Goal: Information Seeking & Learning: Learn about a topic

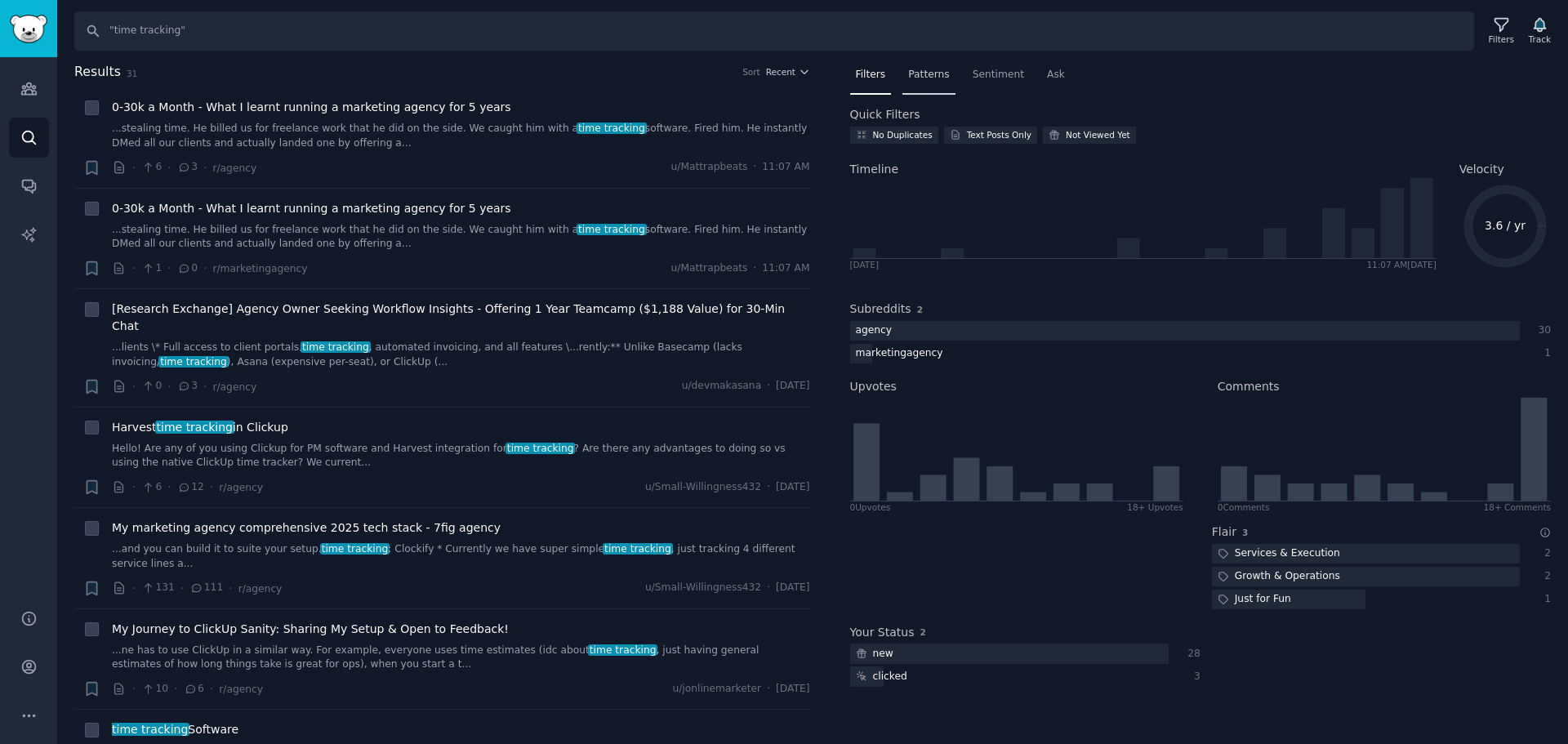
click at [915, 73] on span "Patterns" at bounding box center [928, 74] width 41 height 15
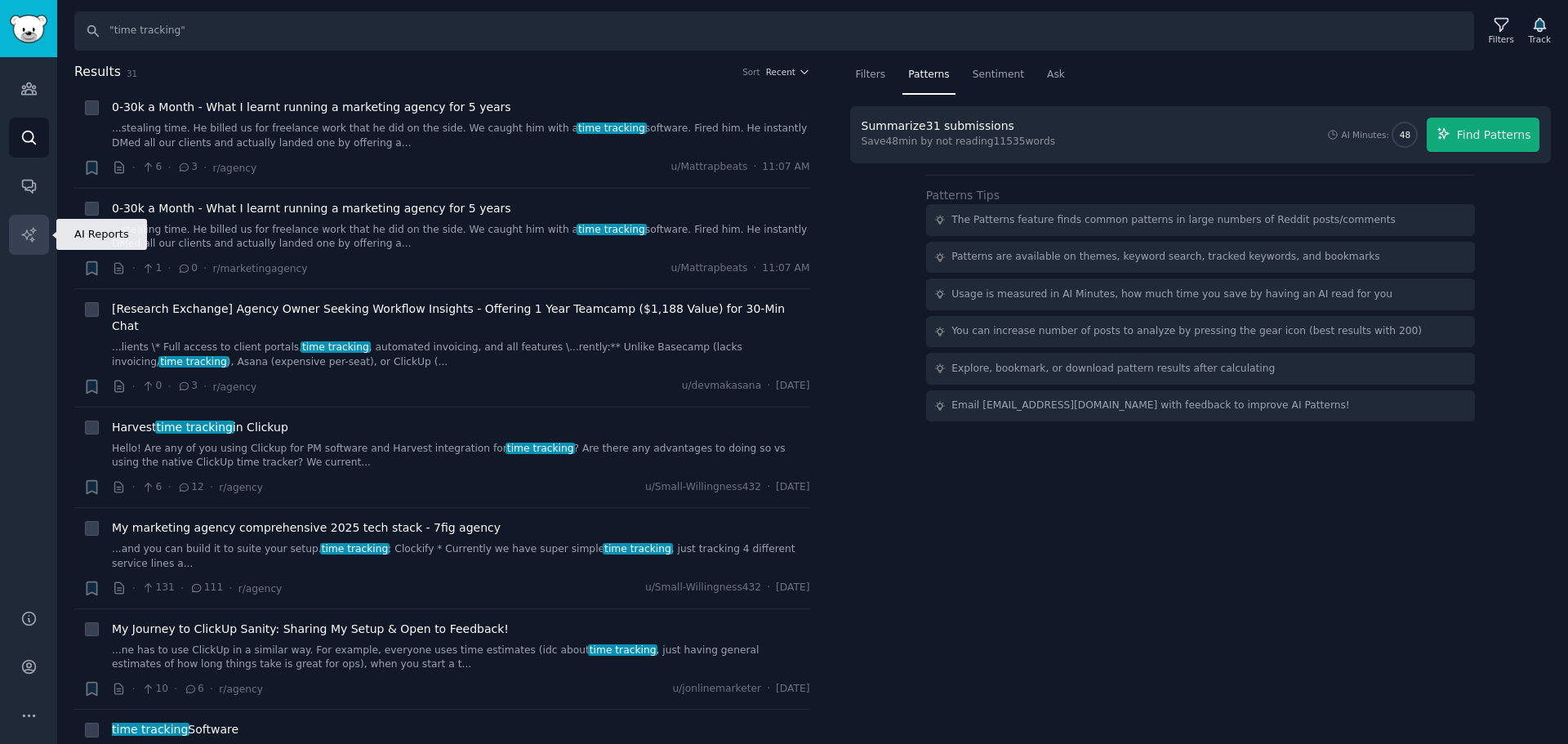
click at [38, 249] on link "AI Reports" at bounding box center [29, 234] width 40 height 40
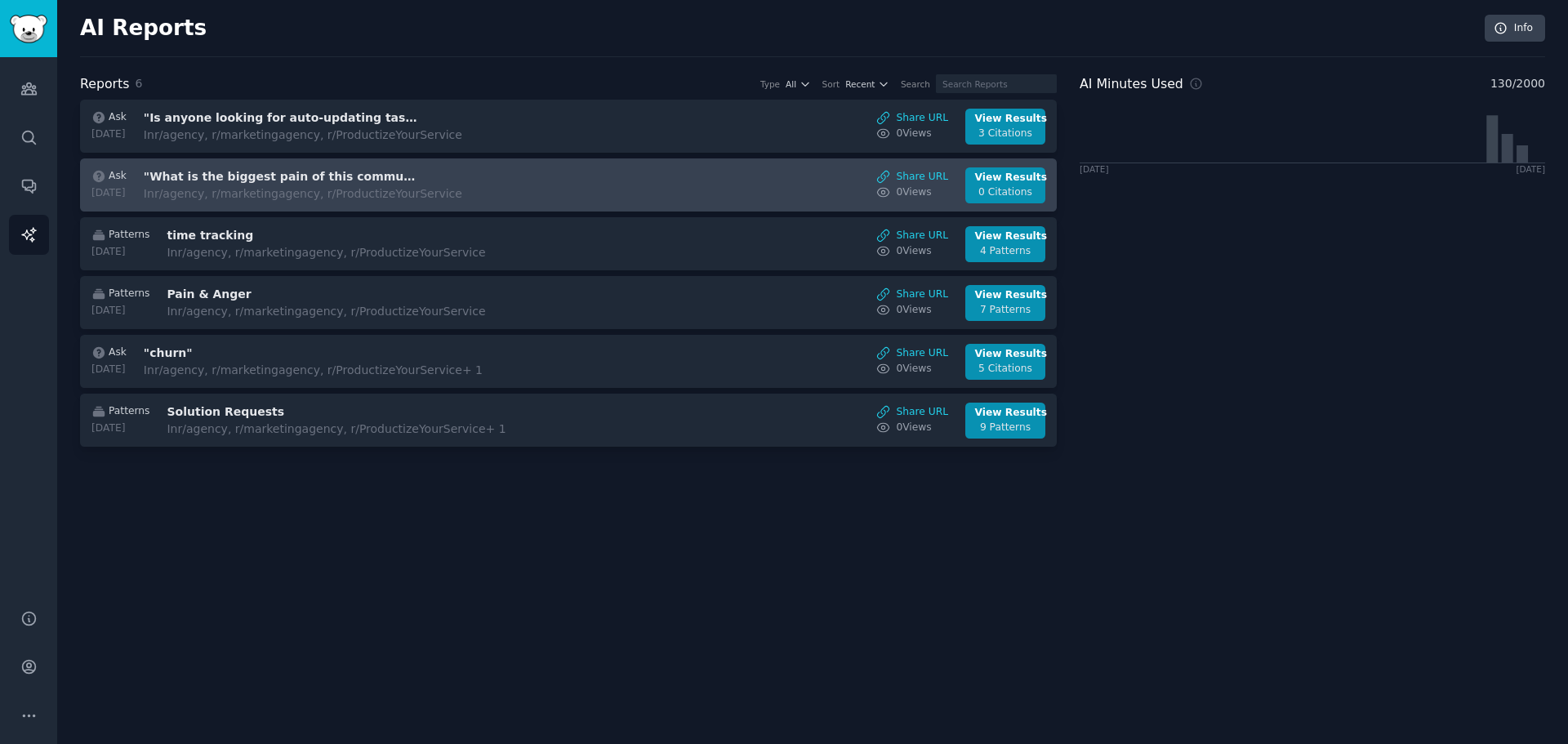
click at [347, 183] on h3 ""What is the biggest pain of this community?"" at bounding box center [281, 176] width 274 height 17
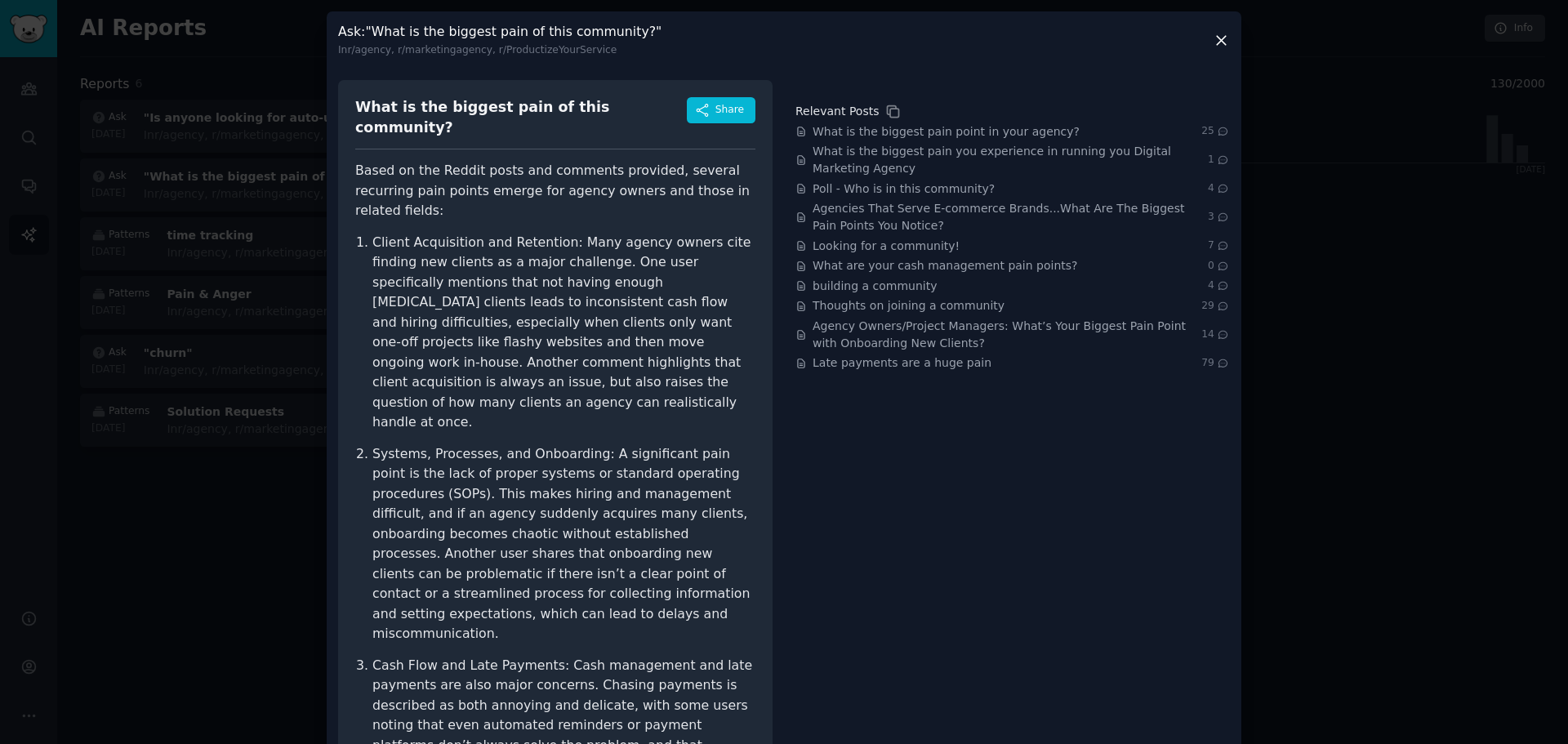
drag, startPoint x: 1211, startPoint y: 32, endPoint x: 1171, endPoint y: 51, distance: 44.3
click at [1212, 32] on icon at bounding box center [1220, 40] width 17 height 17
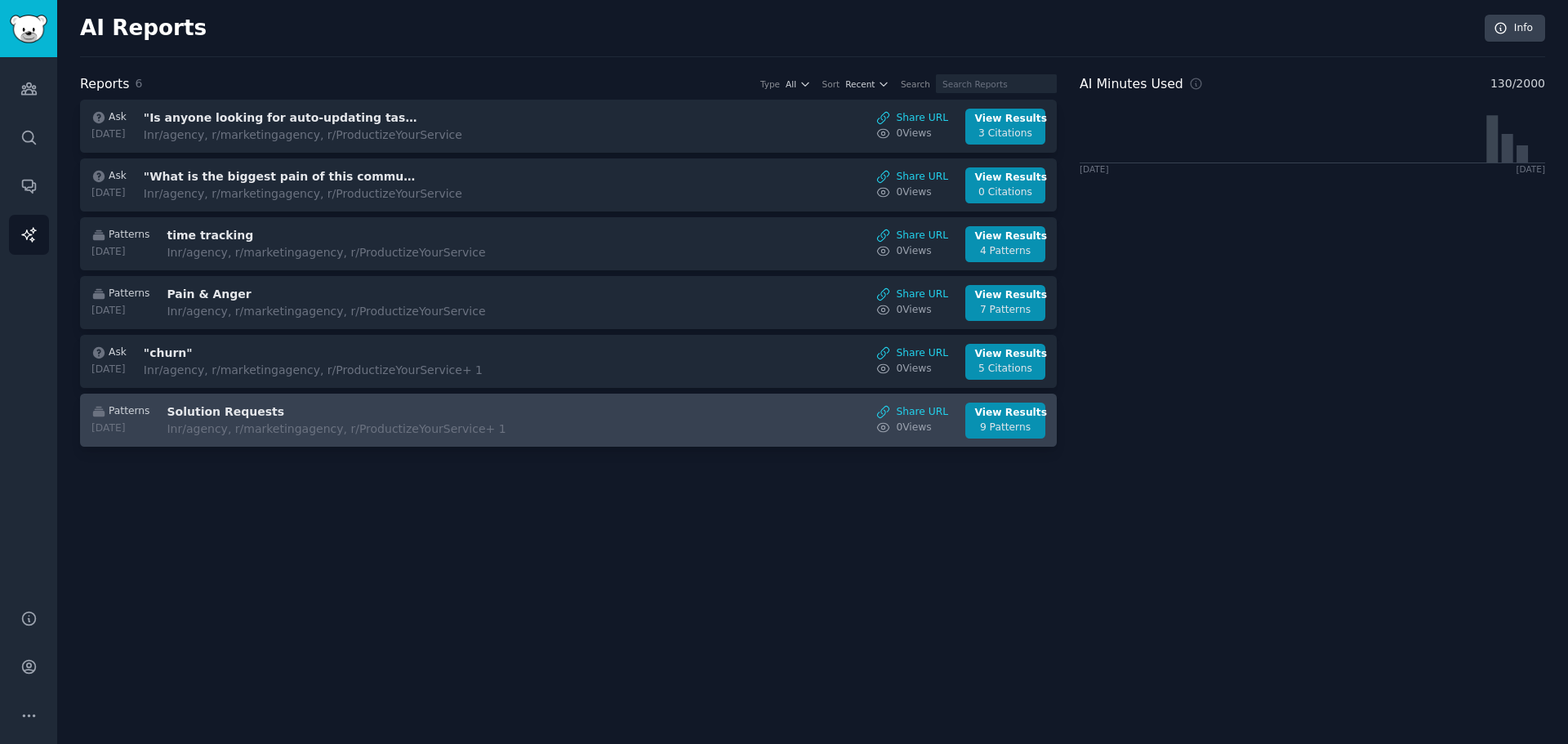
click at [279, 413] on h3 "Solution Requests" at bounding box center [304, 411] width 274 height 17
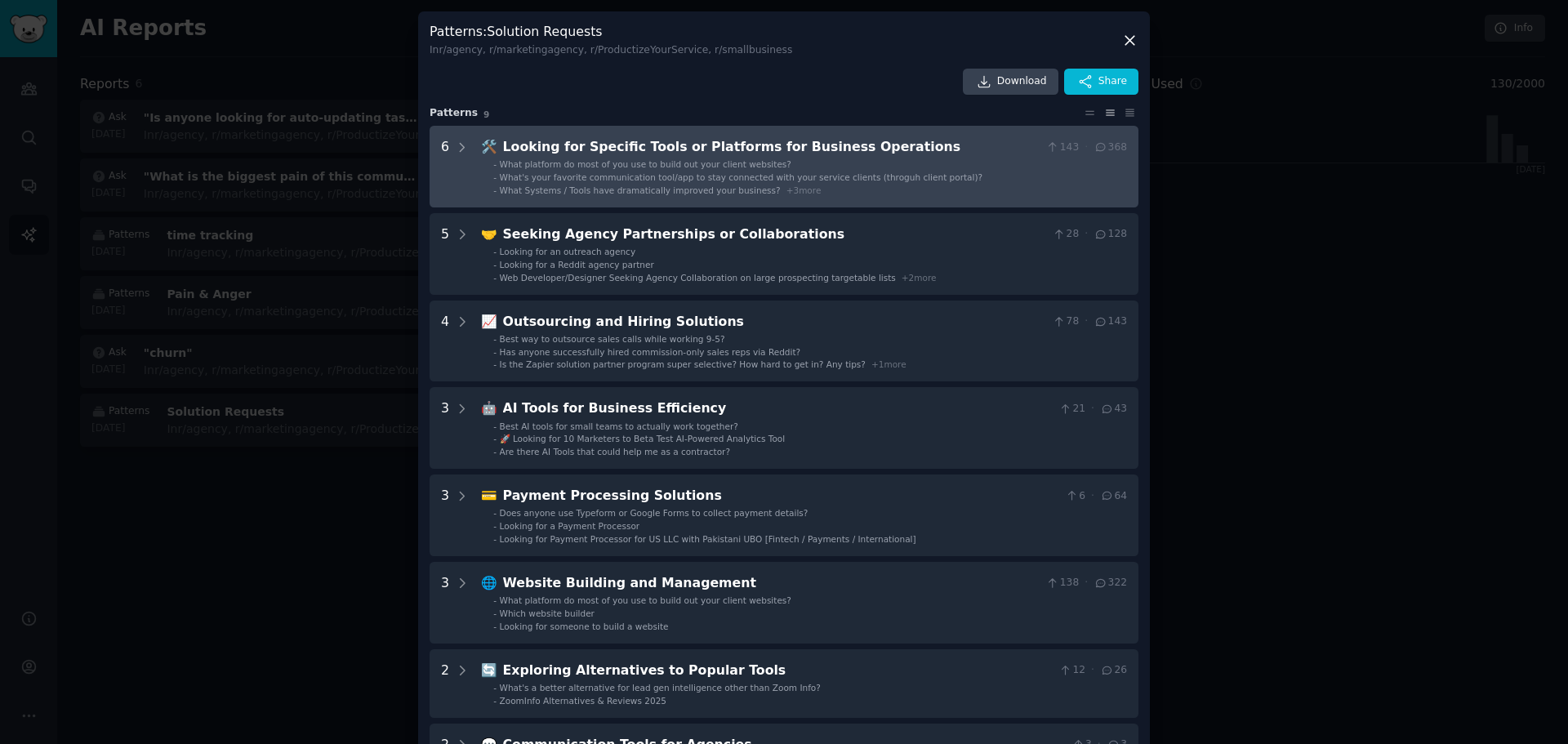
click at [1014, 149] on div "Looking for Specific Tools or Platforms for Business Operations" at bounding box center [771, 147] width 538 height 21
